Goal: Use online tool/utility: Utilize a website feature to perform a specific function

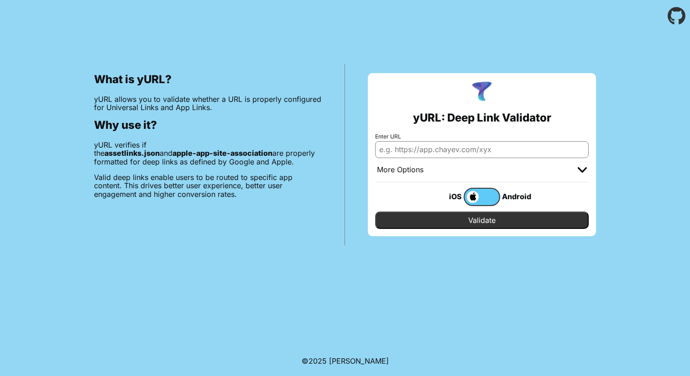
click at [490, 152] on input "Enter URL" at bounding box center [482, 149] width 214 height 16
type input "[URL][DOMAIN_NAME]"
click at [474, 224] on input "Validate" at bounding box center [482, 219] width 214 height 17
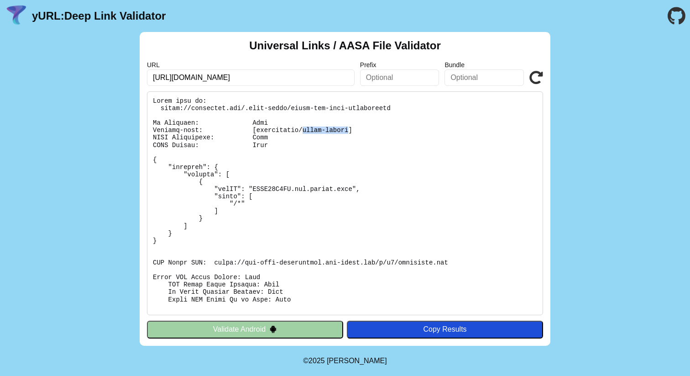
drag, startPoint x: 349, startPoint y: 131, endPoint x: 302, endPoint y: 131, distance: 46.6
click at [302, 131] on pre at bounding box center [345, 203] width 396 height 224
drag, startPoint x: 360, startPoint y: 128, endPoint x: 153, endPoint y: 133, distance: 206.5
click at [153, 133] on pre at bounding box center [345, 203] width 396 height 224
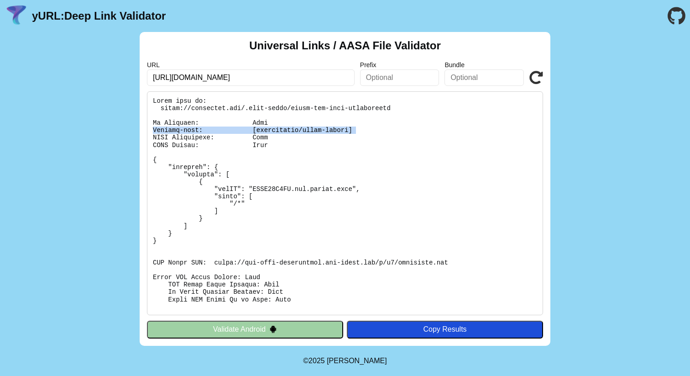
click at [368, 126] on pre at bounding box center [345, 203] width 396 height 224
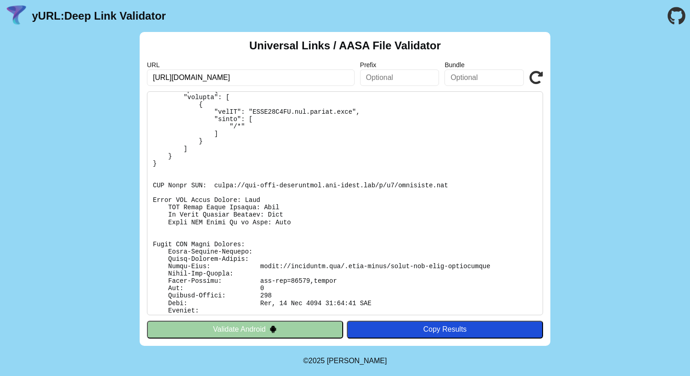
scroll to position [111, 0]
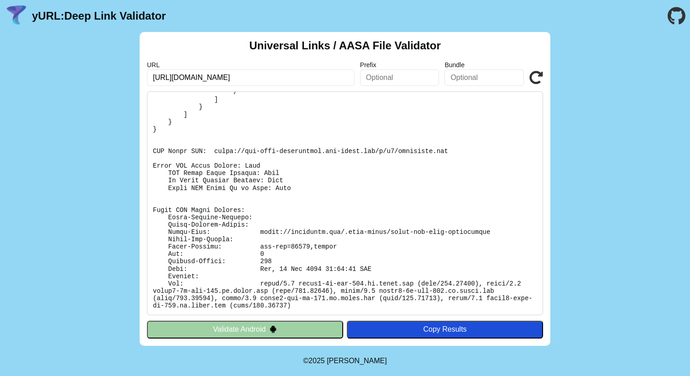
click at [363, 237] on pre at bounding box center [345, 203] width 396 height 224
click at [380, 323] on button "Copy Results" at bounding box center [445, 329] width 196 height 17
